Goal: Task Accomplishment & Management: Use online tool/utility

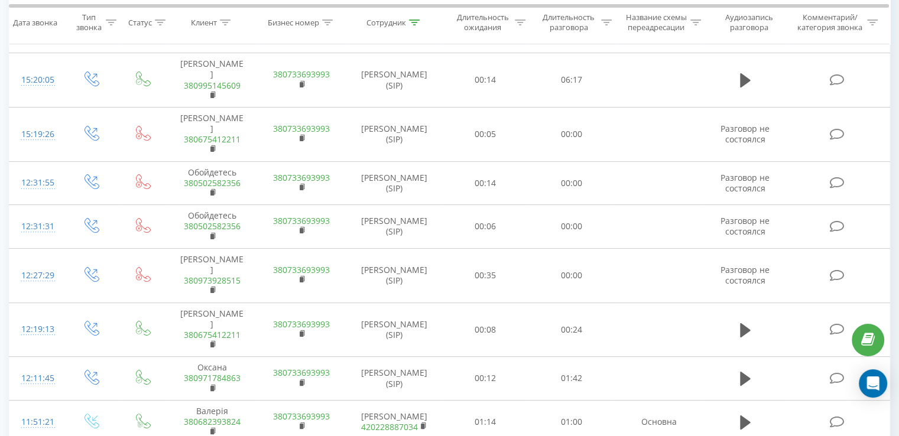
scroll to position [45, 0]
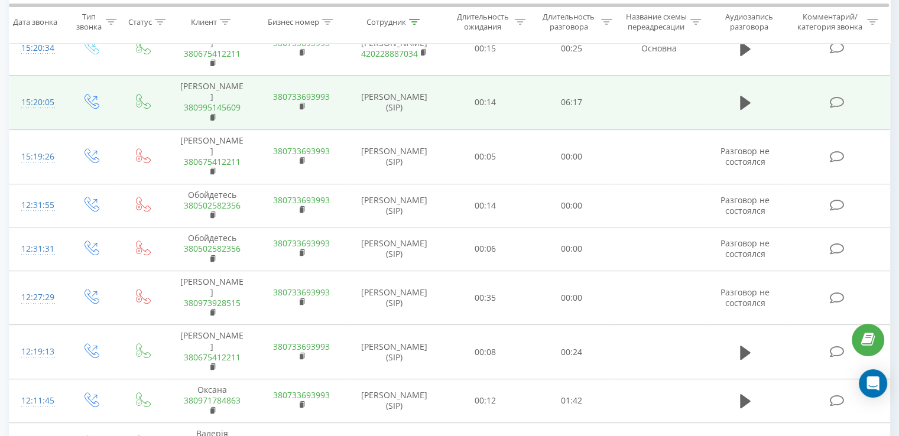
scroll to position [404, 0]
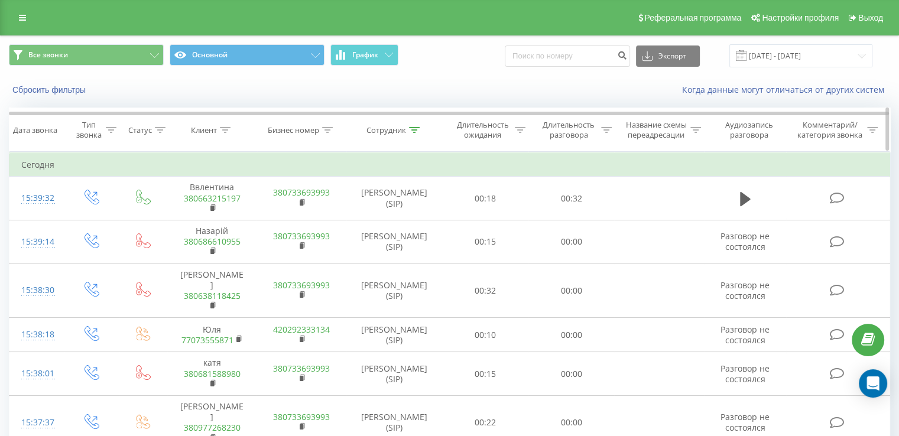
click at [414, 133] on div at bounding box center [414, 130] width 11 height 10
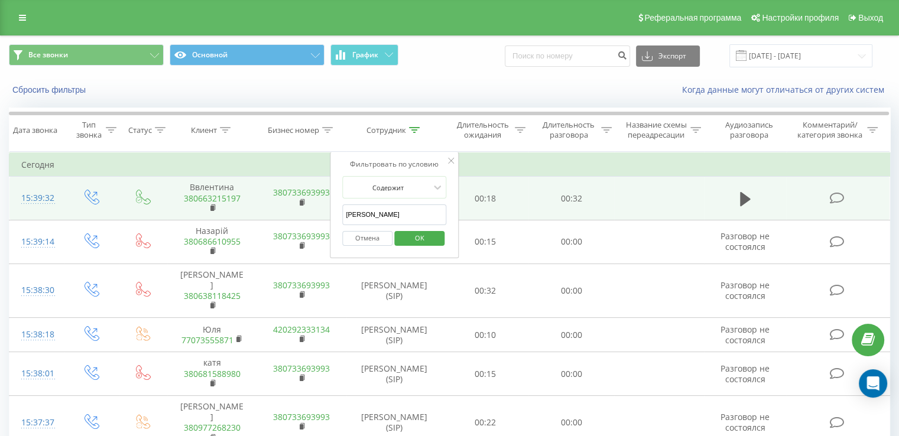
drag, startPoint x: 398, startPoint y: 212, endPoint x: 325, endPoint y: 197, distance: 74.8
type input "f"
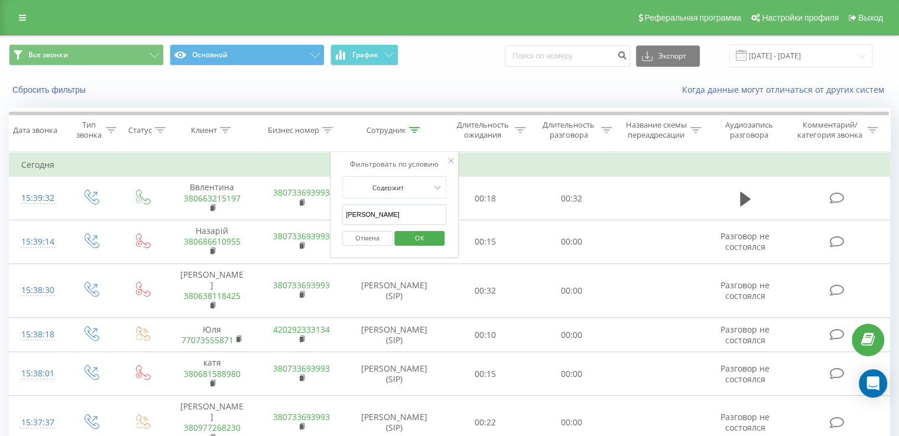
type input "[PERSON_NAME]"
click at [411, 234] on span "OK" at bounding box center [419, 238] width 33 height 18
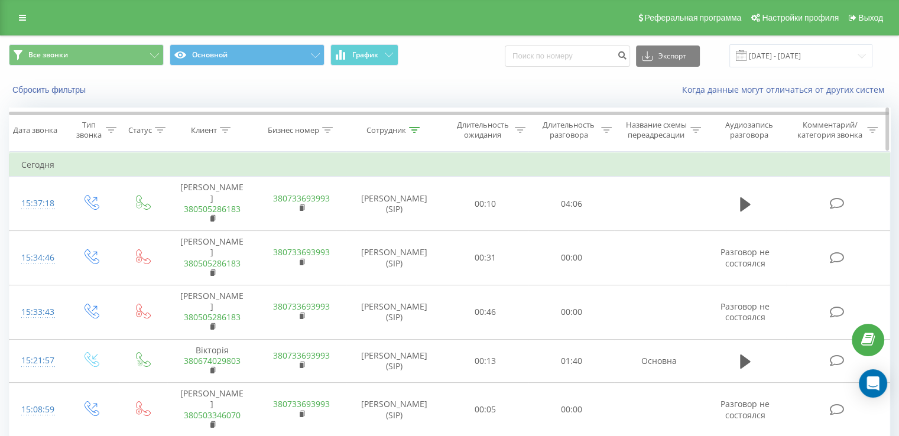
click at [416, 128] on icon at bounding box center [414, 130] width 11 height 6
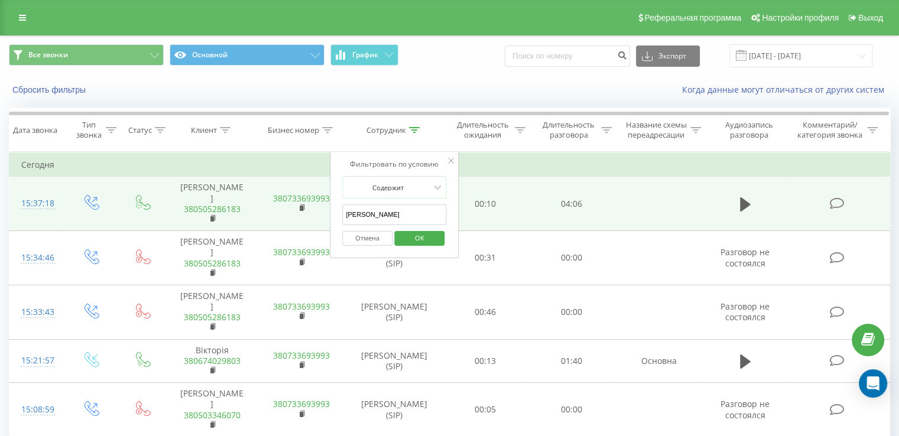
drag, startPoint x: 387, startPoint y: 212, endPoint x: 312, endPoint y: 195, distance: 76.9
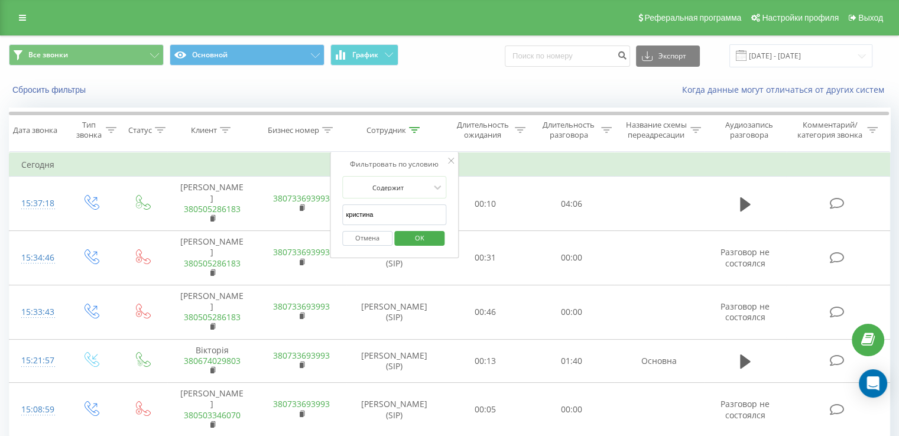
type input "[PERSON_NAME]"
click at [415, 241] on span "OK" at bounding box center [419, 238] width 33 height 18
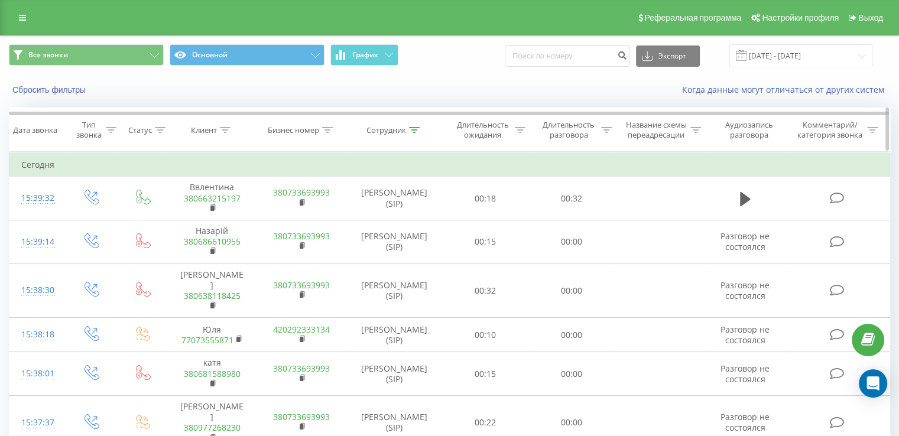
click at [605, 130] on icon at bounding box center [606, 130] width 11 height 6
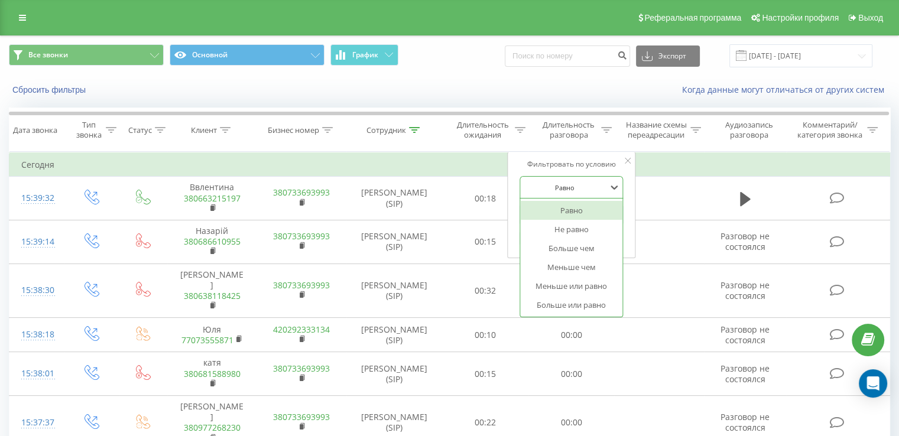
click at [563, 185] on div at bounding box center [565, 187] width 84 height 11
click at [558, 243] on div "Больше чем" at bounding box center [571, 248] width 103 height 19
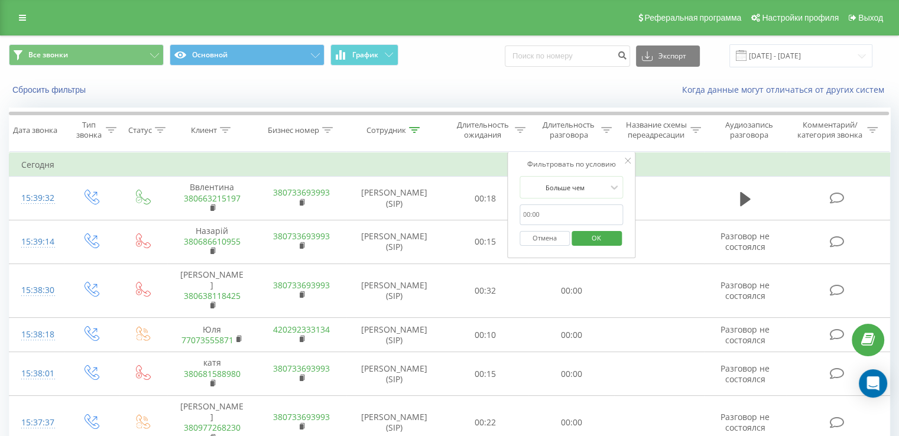
click at [545, 217] on input "text" at bounding box center [571, 214] width 104 height 21
type input "00:30"
click at [586, 237] on span "OK" at bounding box center [596, 238] width 33 height 18
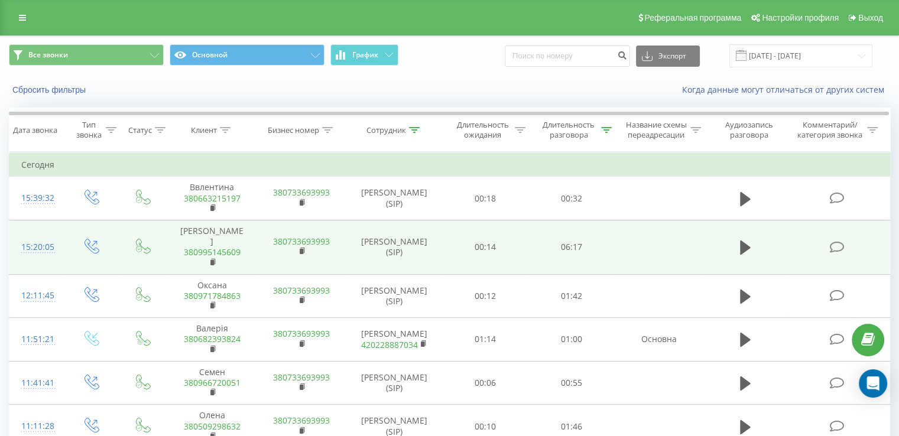
scroll to position [316, 0]
